Goal: Entertainment & Leisure: Consume media (video, audio)

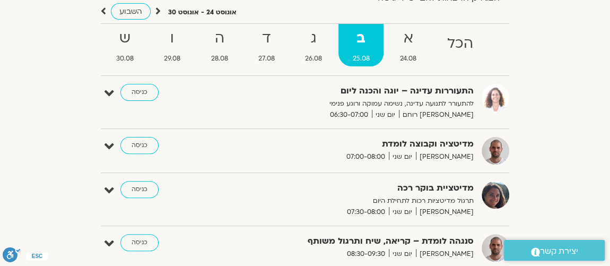
scroll to position [101, 0]
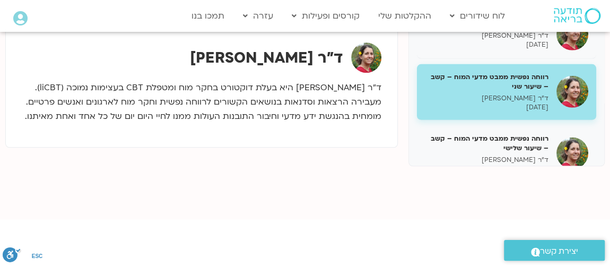
scroll to position [1332, 0]
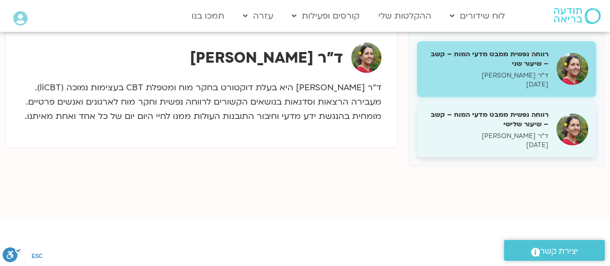
click at [516, 124] on div "רווחה נפשית ממבט מדעי המוח – קשב – שיעור שלישי ד"ר [PERSON_NAME] [DATE]" at bounding box center [487, 130] width 124 height 40
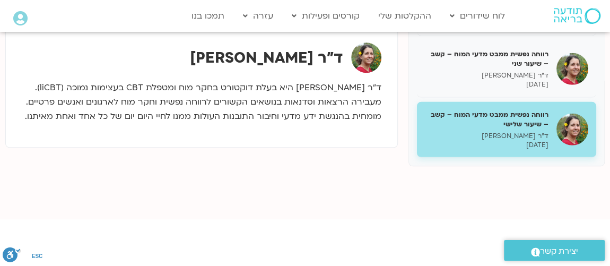
click at [446, 146] on div "רווחה נפשית ממבט מדעי המוח – קשב – שיעור שלישי ד"ר [PERSON_NAME] [DATE]" at bounding box center [506, 130] width 179 height 56
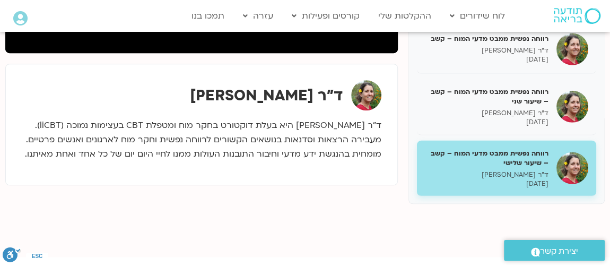
scroll to position [311, 0]
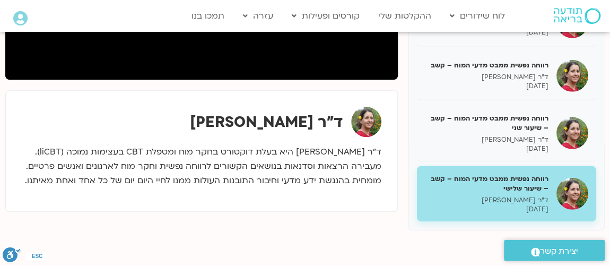
click at [577, 192] on img at bounding box center [573, 194] width 32 height 32
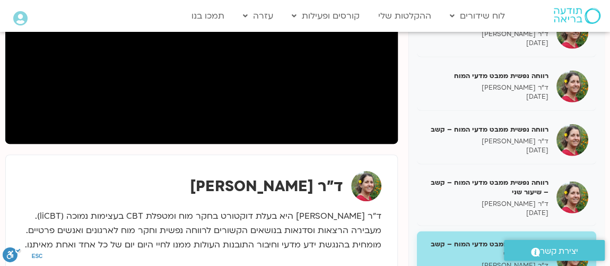
scroll to position [183, 0]
